Goal: Task Accomplishment & Management: Manage account settings

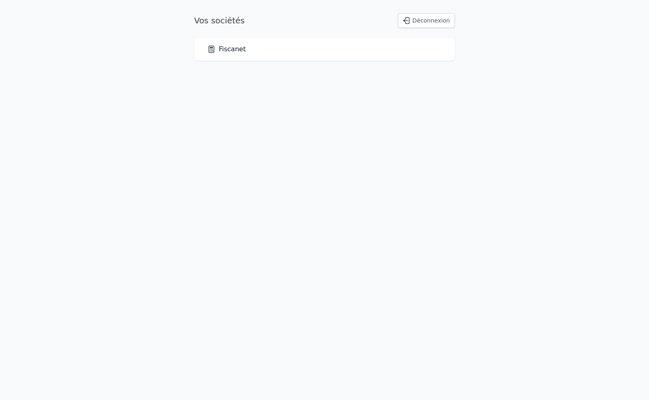
click at [231, 49] on link "Fiscanet" at bounding box center [226, 49] width 39 height 10
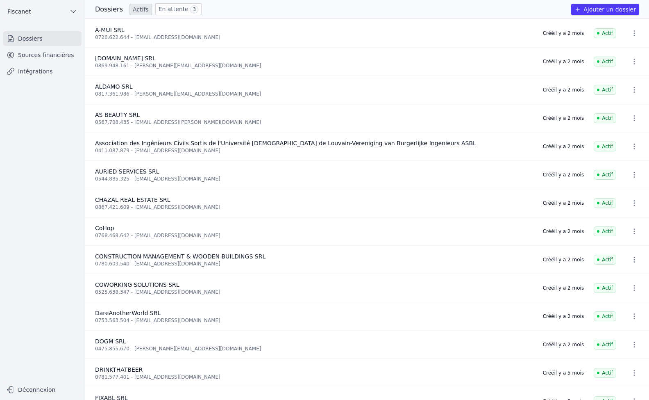
click at [165, 11] on link "En attente 3" at bounding box center [178, 9] width 46 height 12
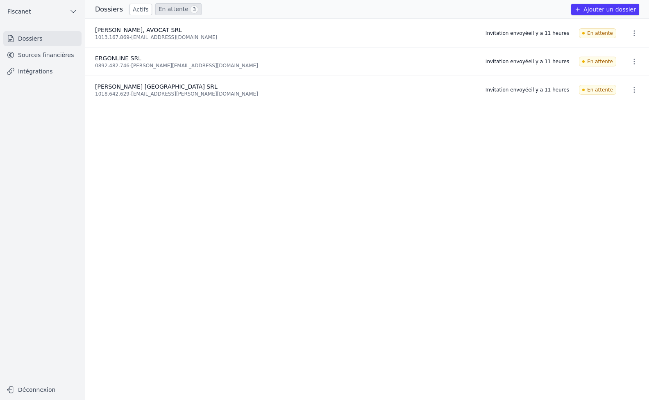
click at [631, 62] on icon "button" at bounding box center [635, 61] width 8 height 8
click at [626, 82] on button "Ré-inviter" at bounding box center [619, 79] width 51 height 17
click at [39, 70] on link "Intégrations" at bounding box center [42, 71] width 78 height 15
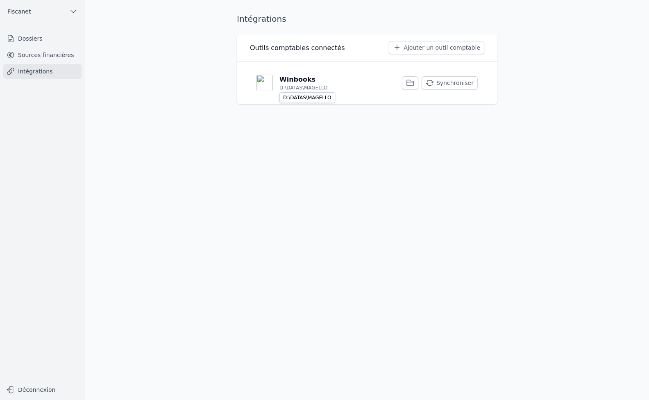
click at [311, 89] on p "D:\DATAS\MAGELLO" at bounding box center [304, 87] width 48 height 7
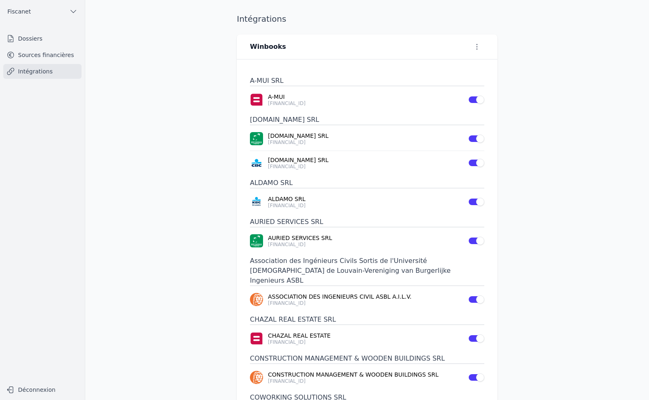
click at [23, 39] on link "Dossiers" at bounding box center [42, 38] width 78 height 15
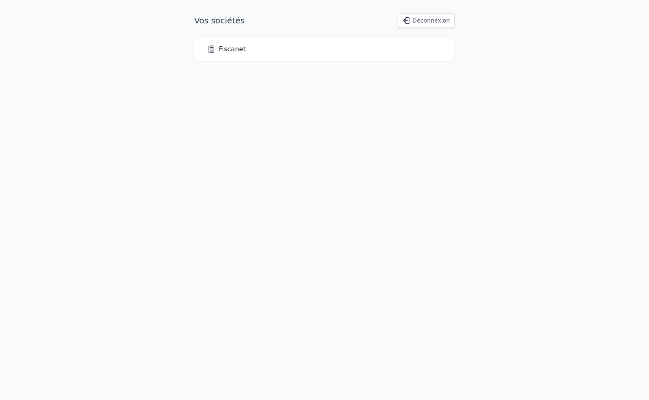
click at [216, 54] on link "Fiscanet" at bounding box center [226, 49] width 39 height 10
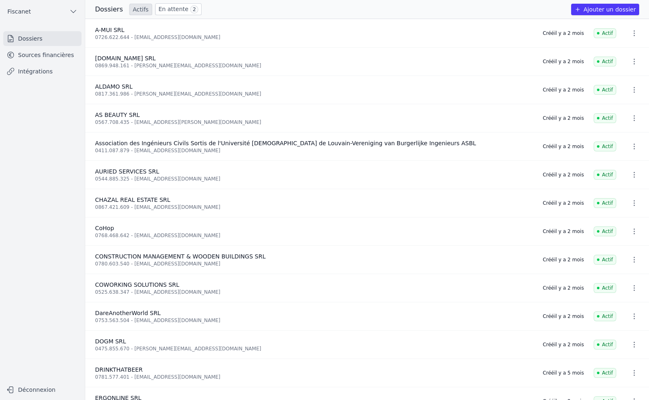
click at [139, 7] on link "Actifs" at bounding box center [141, 9] width 23 height 11
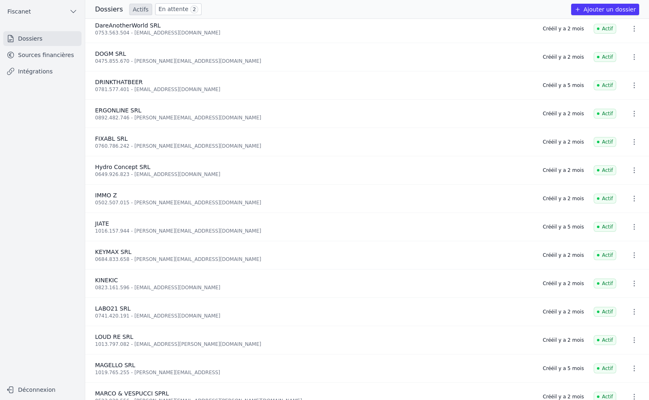
scroll to position [246, 0]
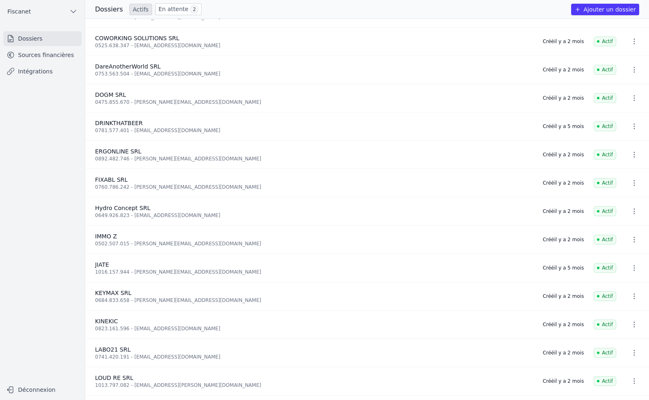
click at [36, 60] on link "Sources financières" at bounding box center [42, 55] width 78 height 15
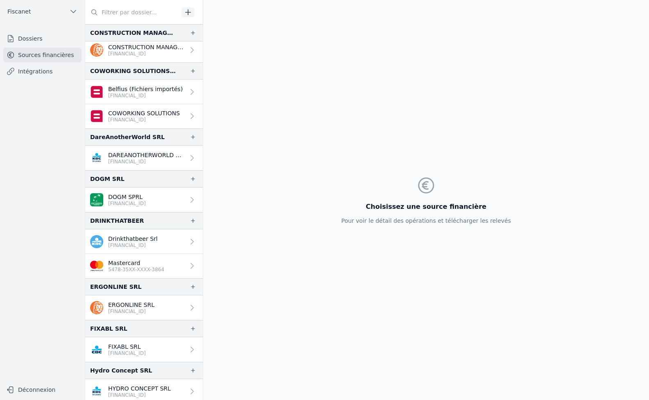
scroll to position [410, 0]
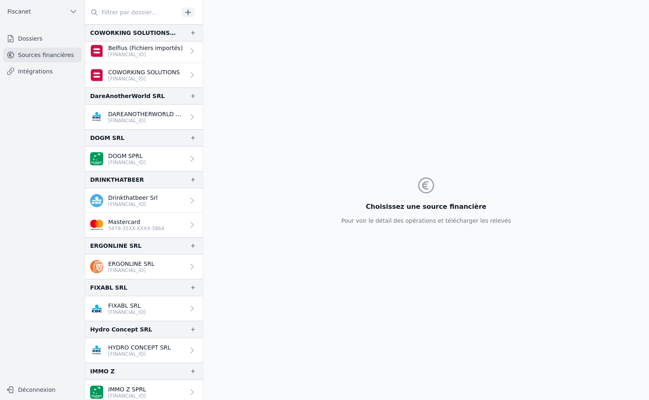
click at [190, 244] on icon "button" at bounding box center [193, 245] width 7 height 7
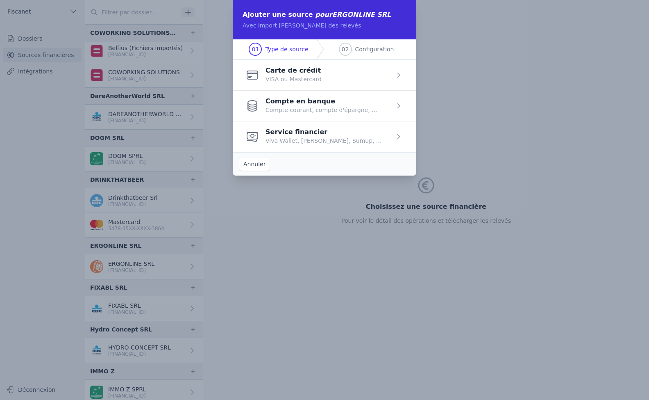
click at [326, 107] on span "button" at bounding box center [325, 105] width 184 height 31
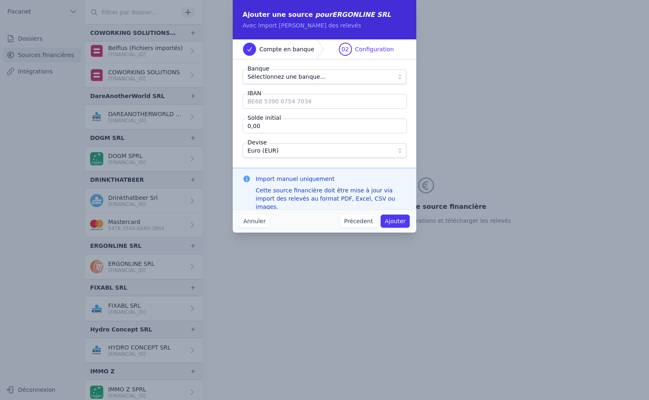
click at [302, 76] on span "Sélectionnez une banque..." at bounding box center [287, 77] width 78 height 10
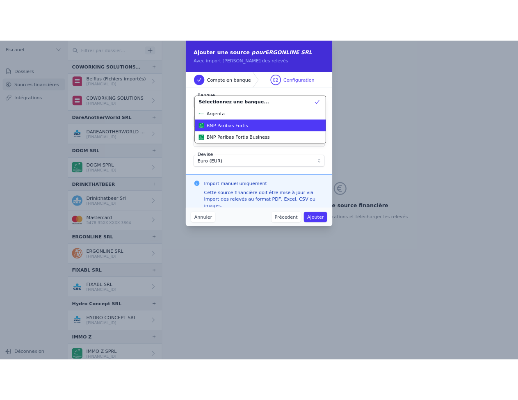
scroll to position [133, 0]
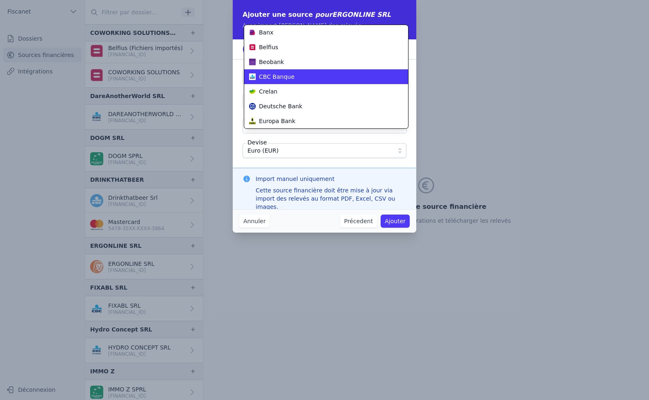
click at [285, 78] on span "CBC Banque" at bounding box center [277, 77] width 36 height 8
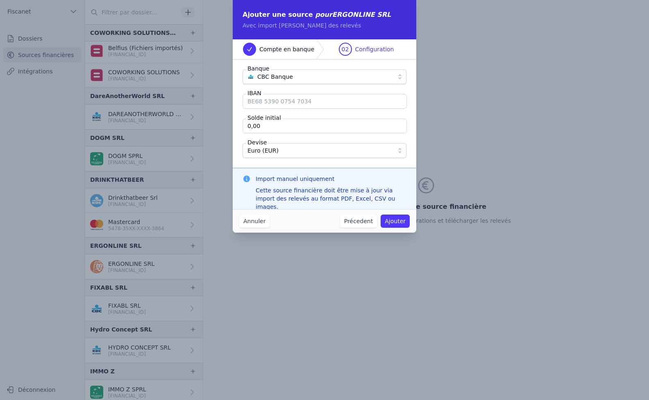
click at [289, 105] on input "IBAN" at bounding box center [325, 101] width 164 height 15
click at [270, 101] on input "BE" at bounding box center [325, 101] width 164 height 15
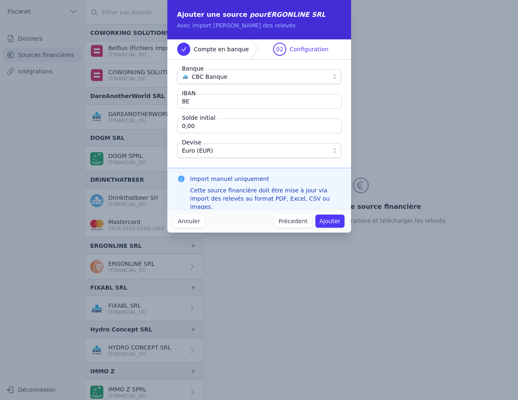
click at [210, 104] on input "BE" at bounding box center [259, 101] width 164 height 15
type input "[FINANCIAL_ID]"
click at [330, 222] on button "Ajouter" at bounding box center [329, 220] width 29 height 13
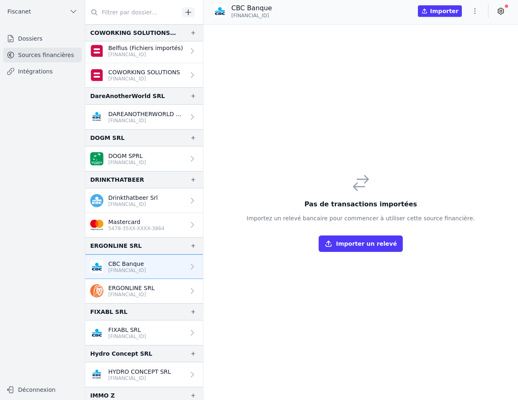
click at [188, 267] on icon at bounding box center [192, 266] width 8 height 8
click at [190, 244] on icon "button" at bounding box center [193, 245] width 7 height 7
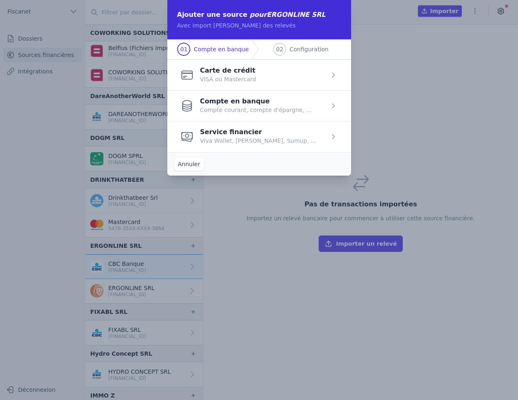
click at [254, 106] on span "button" at bounding box center [259, 105] width 184 height 31
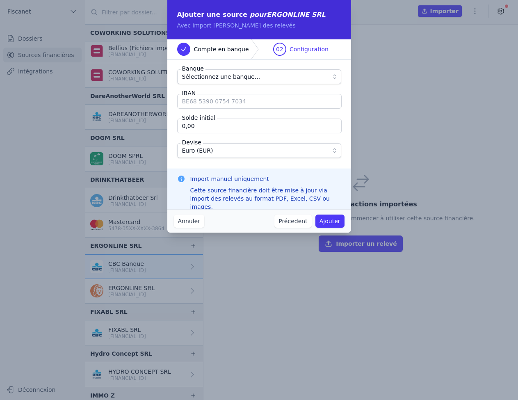
click at [217, 77] on span "Sélectionnez une banque..." at bounding box center [221, 77] width 78 height 10
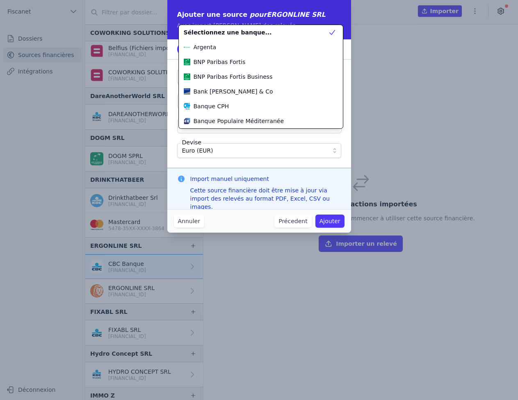
scroll to position [133, 0]
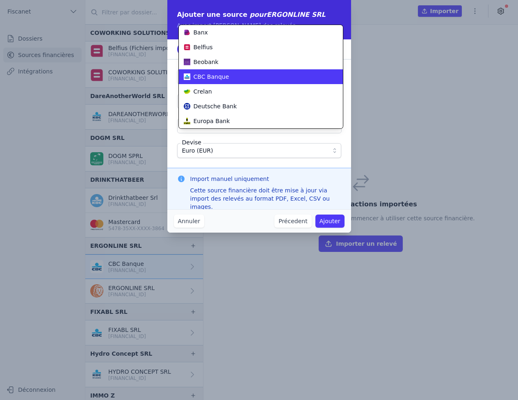
click at [216, 79] on span "CBC Banque" at bounding box center [212, 77] width 36 height 8
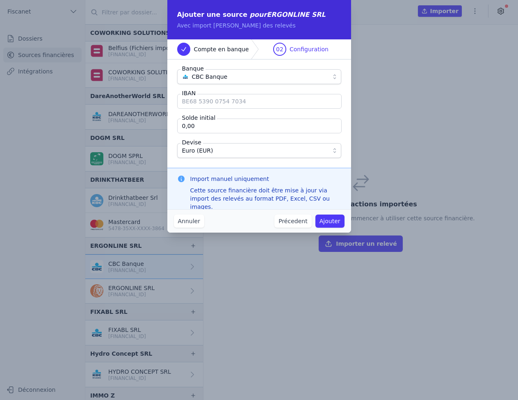
click at [211, 102] on input "IBAN" at bounding box center [259, 101] width 164 height 15
click at [211, 101] on input "IBAN" at bounding box center [259, 101] width 164 height 15
type input "[FINANCIAL_ID]"
click at [338, 223] on button "Ajouter" at bounding box center [329, 220] width 29 height 13
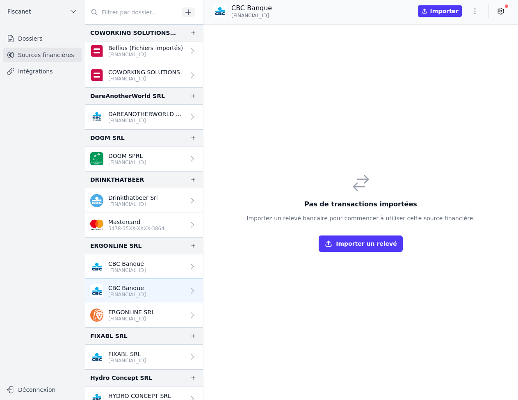
click at [34, 46] on link "Dossiers" at bounding box center [42, 38] width 78 height 15
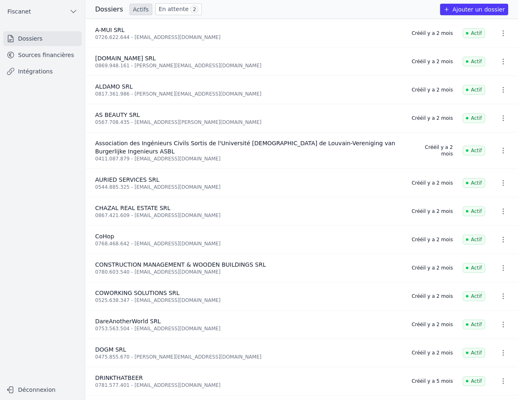
click at [34, 55] on link "Sources financières" at bounding box center [42, 55] width 78 height 15
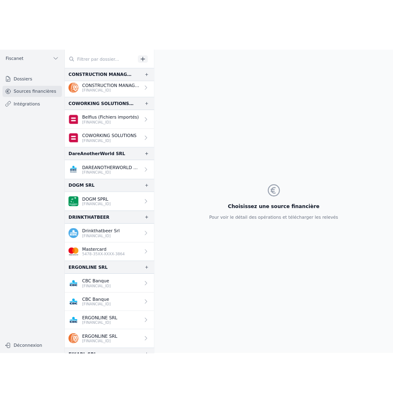
scroll to position [410, 0]
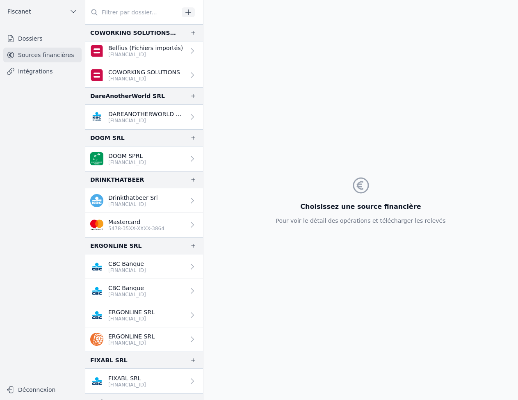
click at [188, 266] on icon at bounding box center [192, 266] width 8 height 8
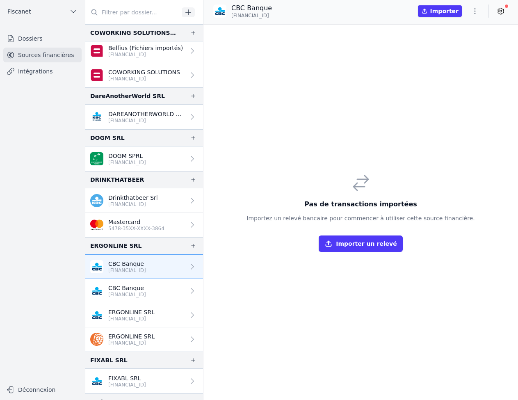
click at [499, 14] on icon at bounding box center [500, 11] width 8 height 8
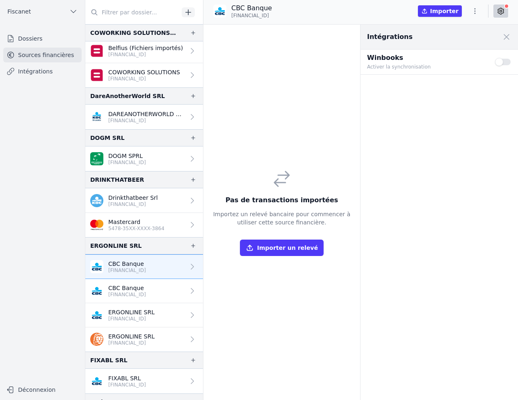
click at [499, 14] on icon at bounding box center [500, 11] width 8 height 8
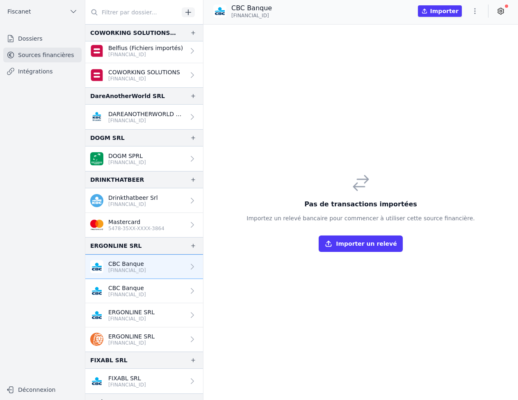
click at [189, 267] on icon at bounding box center [192, 266] width 8 height 8
click at [476, 12] on icon "button" at bounding box center [475, 11] width 8 height 8
click at [453, 58] on button "Supprimer" at bounding box center [455, 58] width 59 height 15
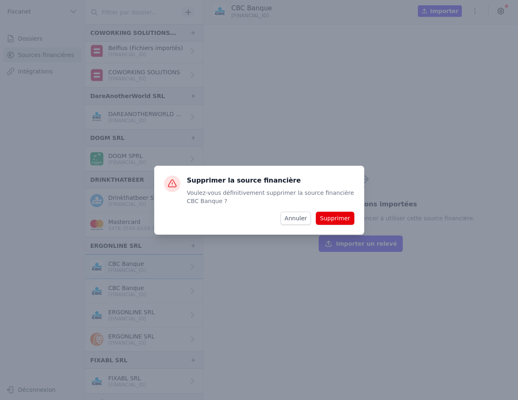
click at [330, 218] on button "Supprimer" at bounding box center [335, 218] width 38 height 13
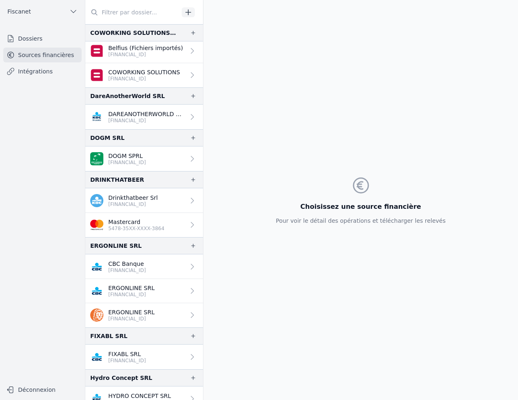
click at [179, 289] on link "ERGONLINE SRL [FINANCIAL_ID]" at bounding box center [144, 291] width 118 height 24
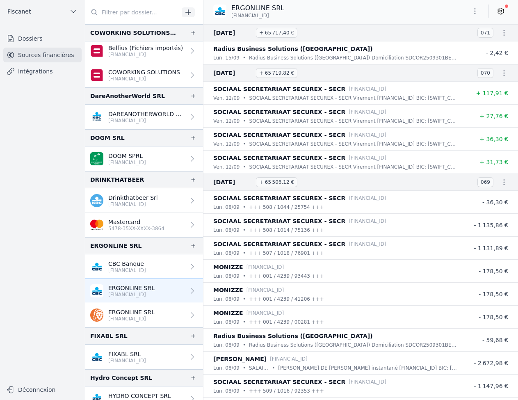
click at [163, 309] on link "ERGONLINE SRL [FINANCIAL_ID]" at bounding box center [144, 315] width 118 height 24
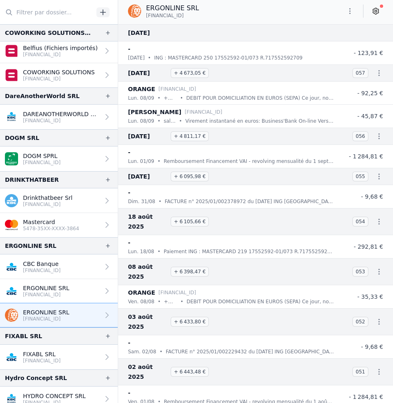
click at [377, 12] on icon at bounding box center [375, 11] width 8 height 8
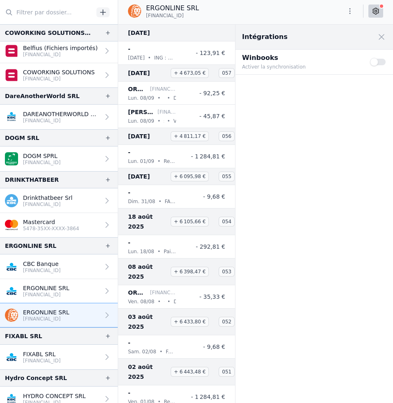
click at [382, 66] on div "Use setting" at bounding box center [378, 62] width 16 height 18
click at [380, 64] on button "Use setting" at bounding box center [378, 62] width 16 height 8
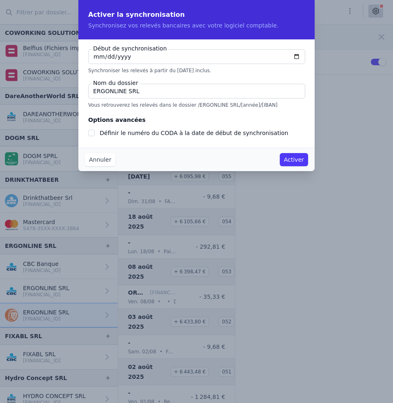
type input "[DATE]"
checkbox input "false"
type input "[DATE]"
click at [91, 161] on button "Annuler" at bounding box center [100, 159] width 30 height 13
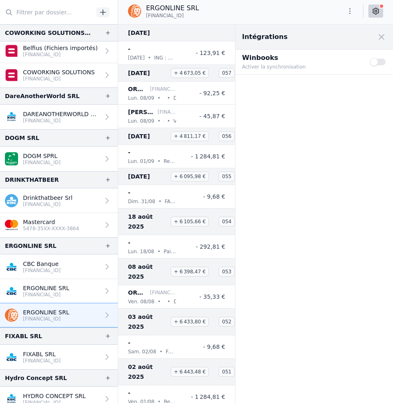
click at [54, 294] on p "[FINANCIAL_ID]" at bounding box center [46, 294] width 46 height 7
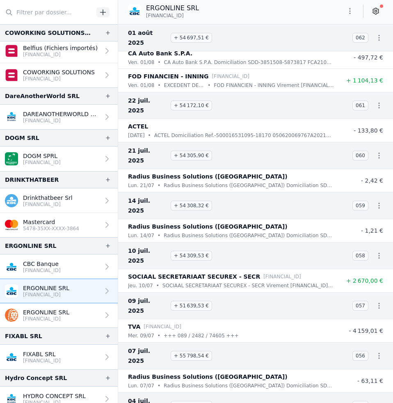
scroll to position [580, 0]
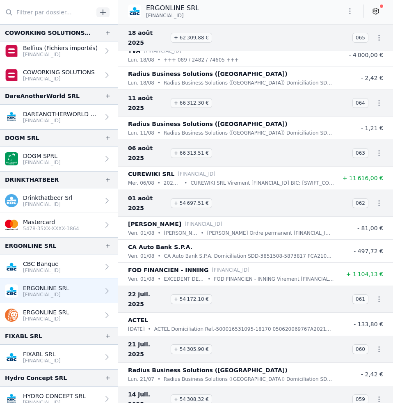
click at [375, 36] on icon "button" at bounding box center [379, 38] width 8 height 8
click at [376, 12] on div at bounding box center [196, 201] width 393 height 403
click at [376, 12] on icon at bounding box center [375, 11] width 8 height 8
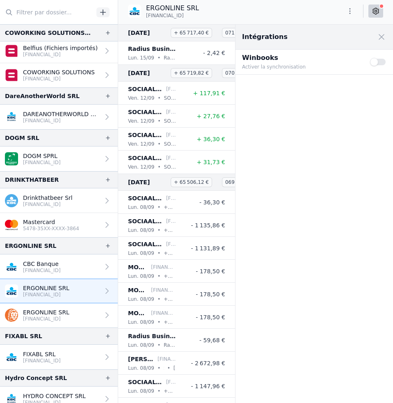
click at [383, 65] on button "Use setting" at bounding box center [378, 62] width 16 height 8
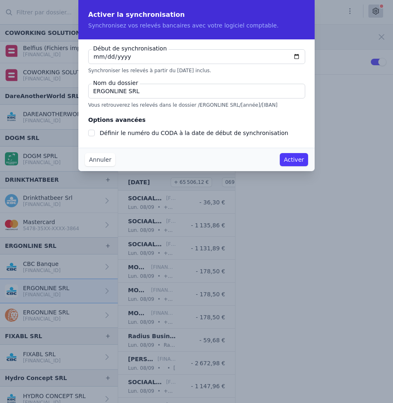
type input "[DATE]"
checkbox input "false"
type input "[DATE]"
click at [162, 88] on input "ERGONLINE SRL" at bounding box center [196, 91] width 217 height 15
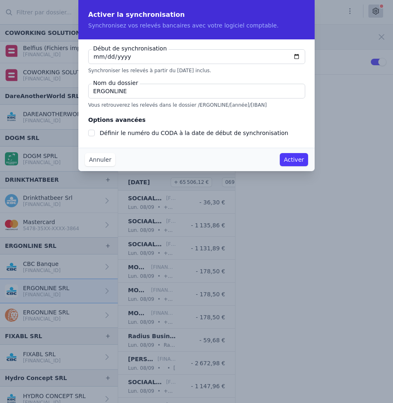
type input "ERGONLINE"
click at [306, 162] on button "Activer" at bounding box center [294, 159] width 28 height 13
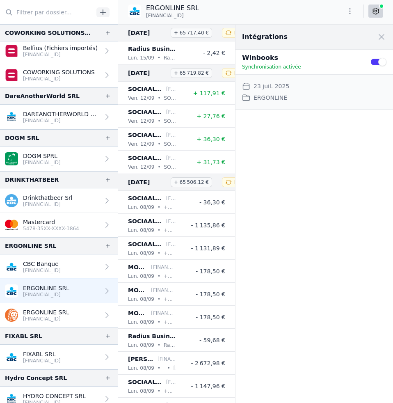
click at [82, 314] on link "ERGONLINE SRL [FINANCIAL_ID]" at bounding box center [59, 315] width 118 height 24
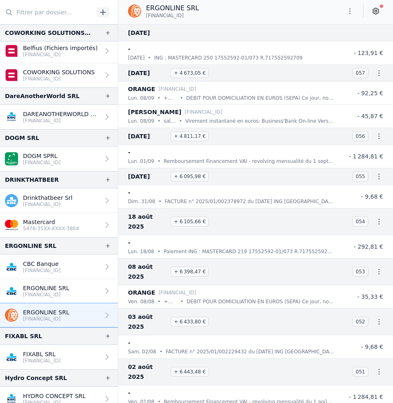
click at [378, 12] on icon at bounding box center [375, 11] width 8 height 8
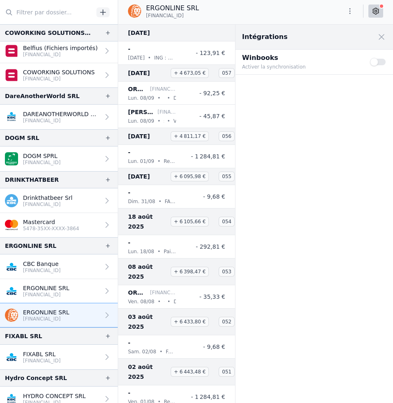
click at [381, 66] on div "Use setting" at bounding box center [378, 62] width 16 height 18
click at [382, 61] on button "Use setting" at bounding box center [378, 62] width 16 height 8
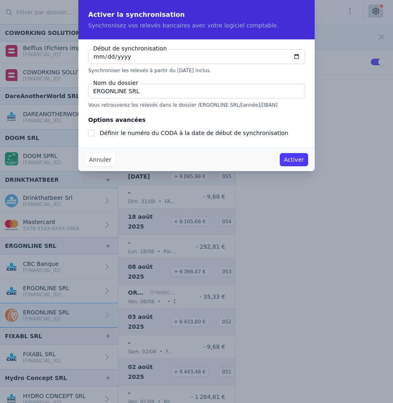
type input "[DATE]"
checkbox input "false"
type input "[DATE]"
click at [142, 91] on input "ERGONLINE SRL" at bounding box center [196, 91] width 217 height 15
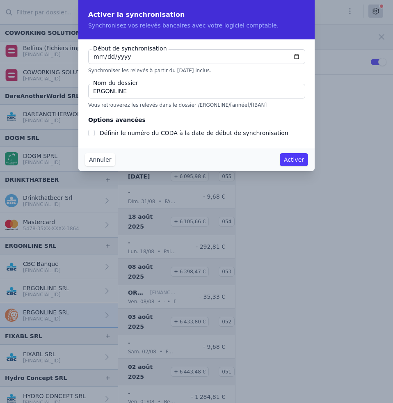
type input "ERGONLINE"
click at [297, 159] on button "Activer" at bounding box center [294, 159] width 28 height 13
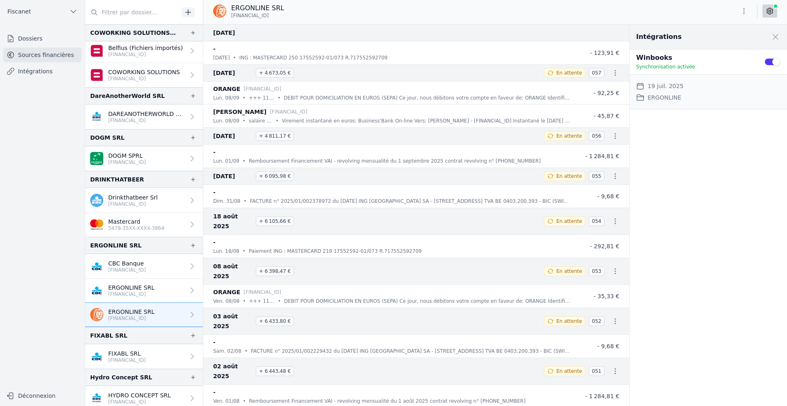
click at [24, 75] on link "Intégrations" at bounding box center [42, 71] width 78 height 15
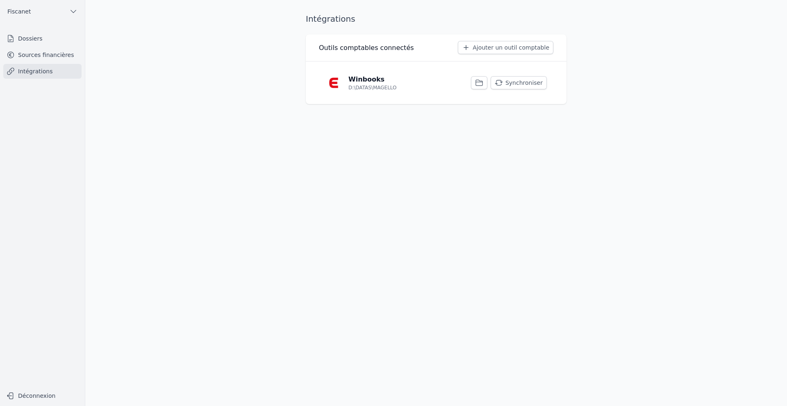
click at [366, 89] on p "D:\DATAS\MAGELLO" at bounding box center [372, 87] width 48 height 7
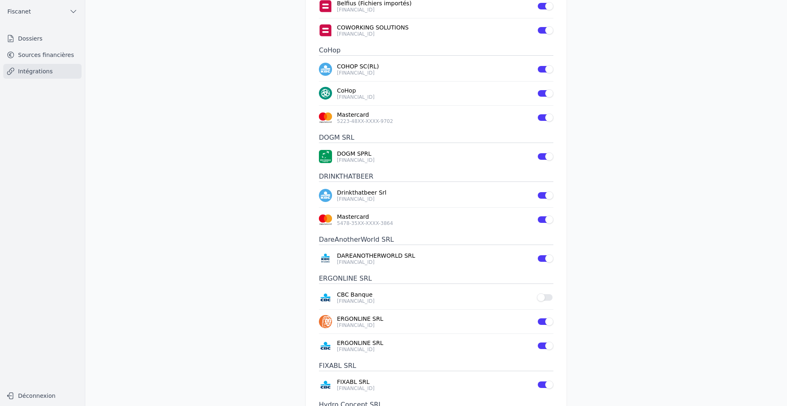
scroll to position [533, 0]
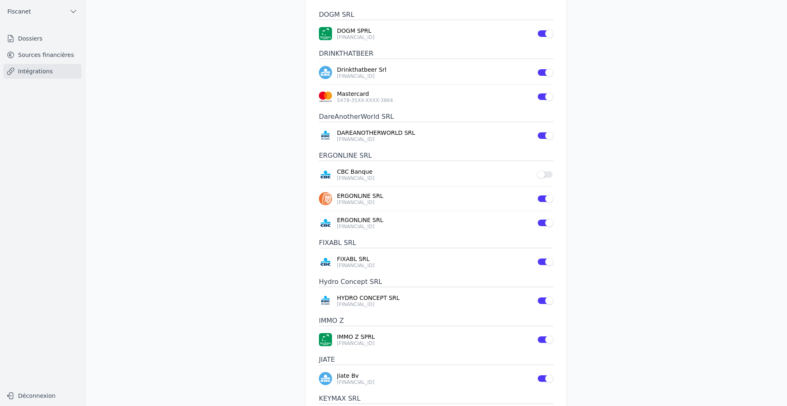
click at [547, 171] on button "Use setting" at bounding box center [545, 175] width 16 height 8
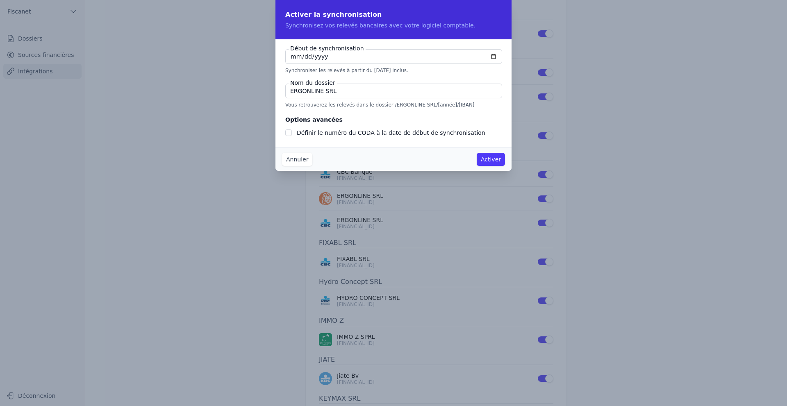
checkbox input "false"
type input "[DATE]"
click at [485, 158] on button "Activer" at bounding box center [491, 159] width 28 height 13
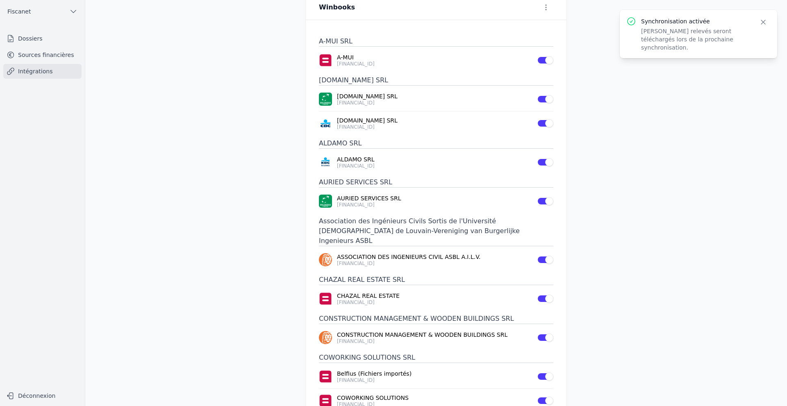
scroll to position [0, 0]
